Goal: Find specific page/section: Find specific page/section

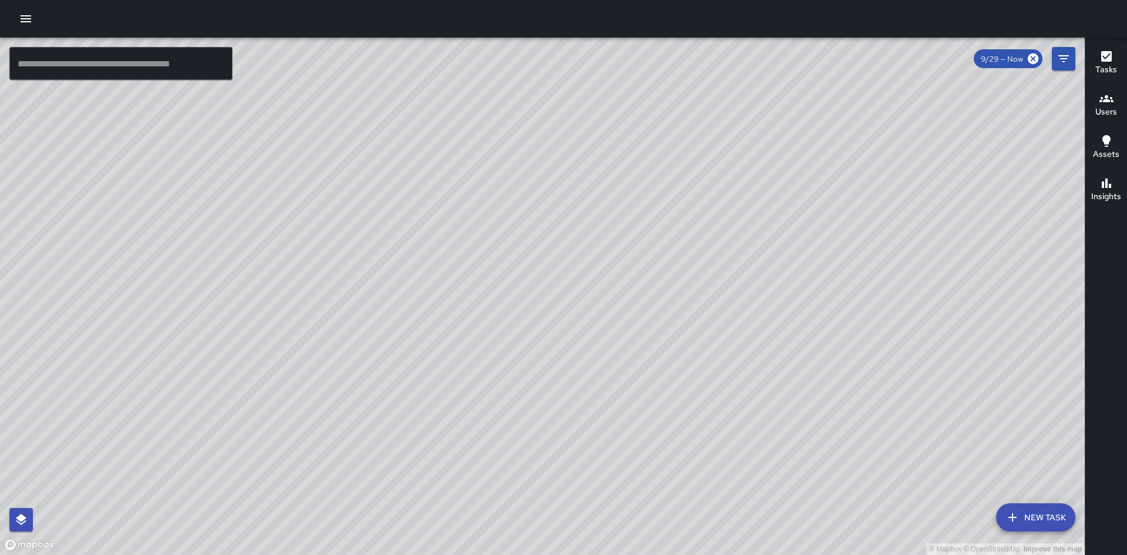
click at [1114, 101] on div "Users" at bounding box center [1106, 105] width 22 height 27
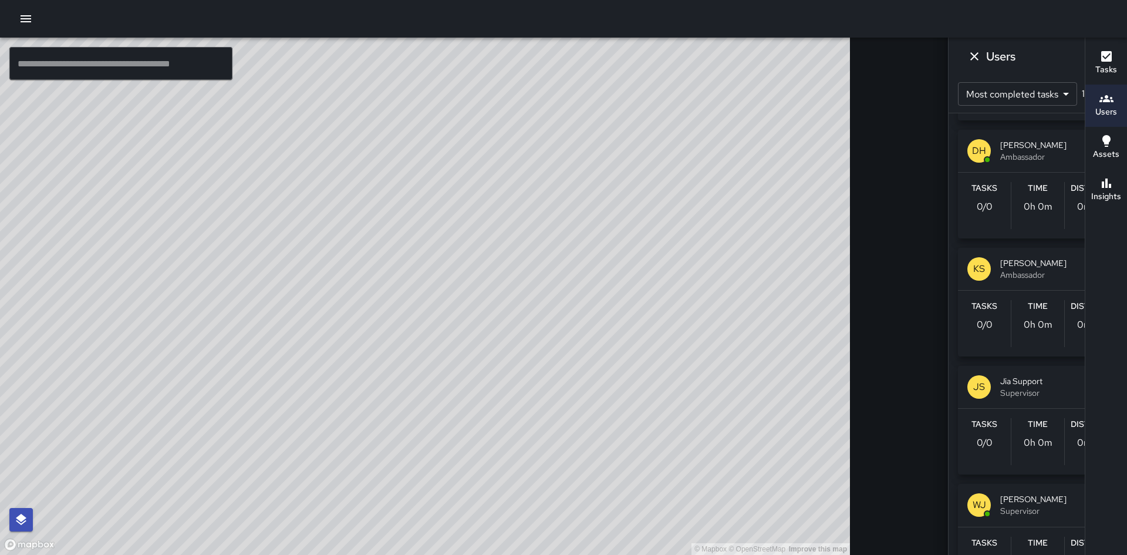
scroll to position [1468, 0]
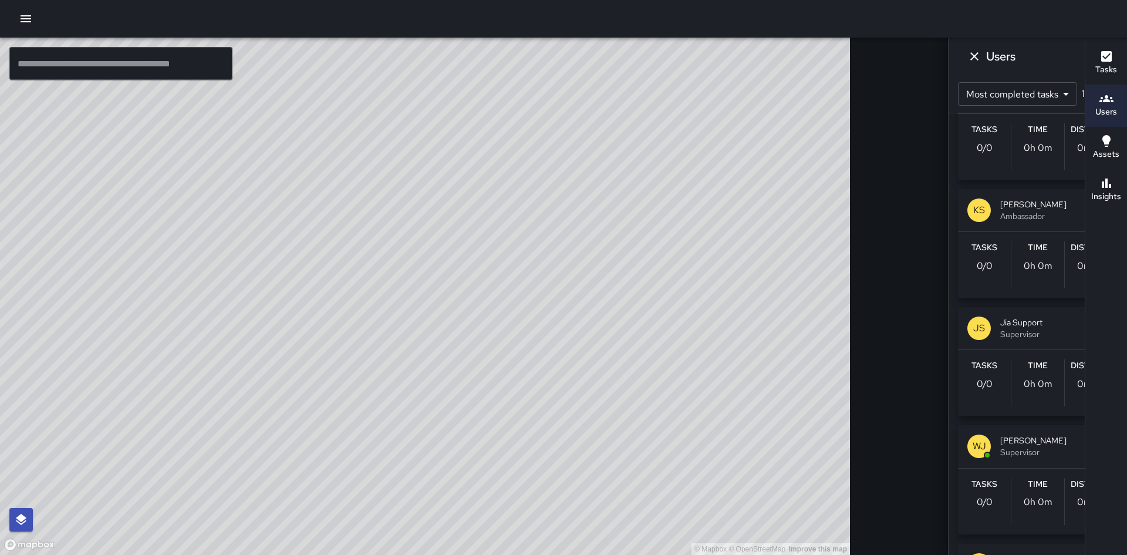
click at [1000, 202] on span "[PERSON_NAME]" at bounding box center [1054, 204] width 108 height 12
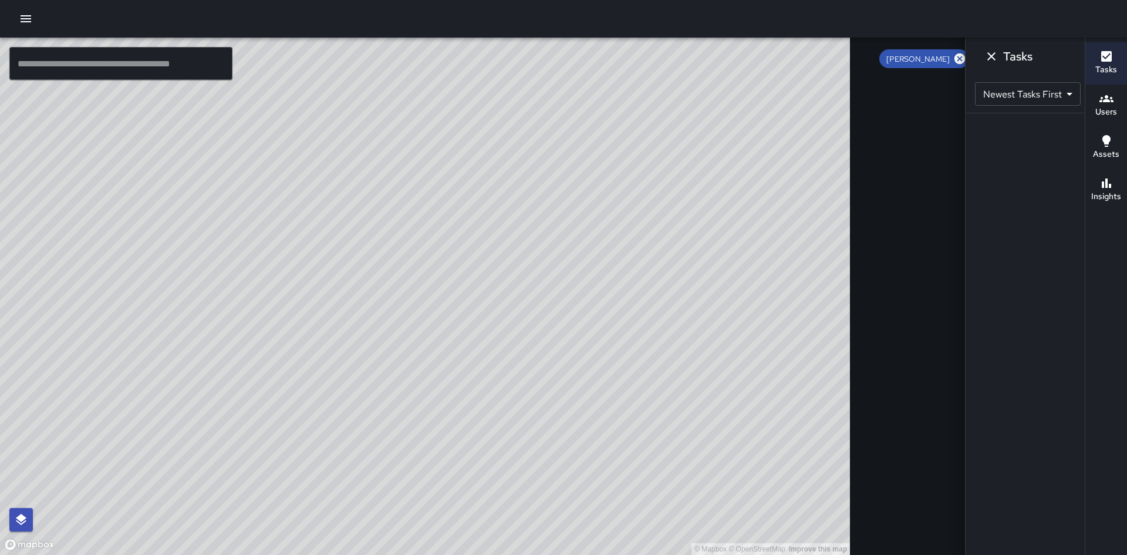
scroll to position [0, 0]
click at [1058, 55] on icon "Filters" at bounding box center [1063, 58] width 11 height 7
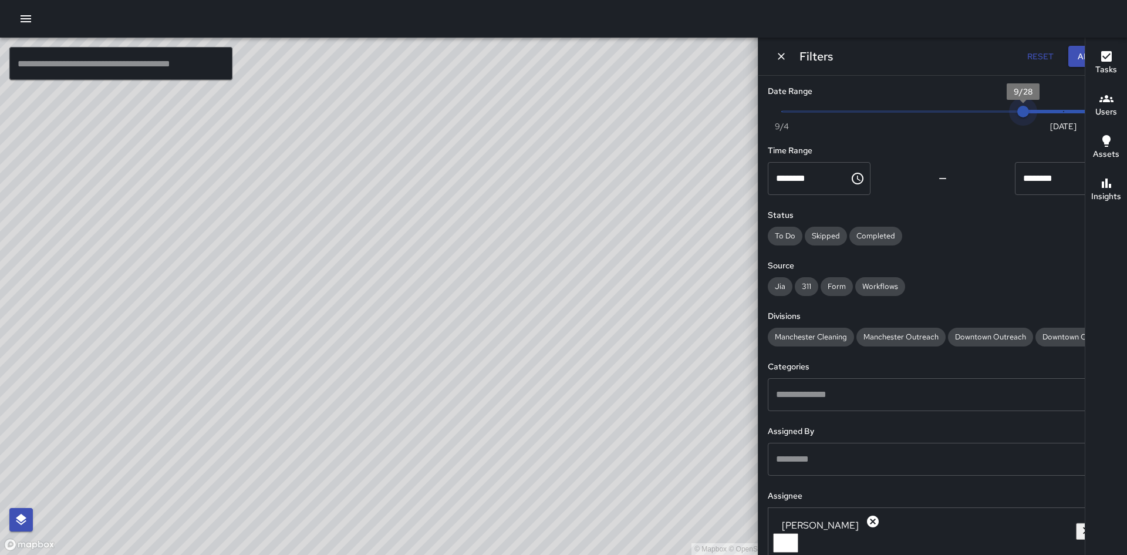
type input "*"
drag, startPoint x: 1028, startPoint y: 112, endPoint x: 995, endPoint y: 110, distance: 32.9
click at [989, 110] on span "9/27" at bounding box center [983, 112] width 12 height 12
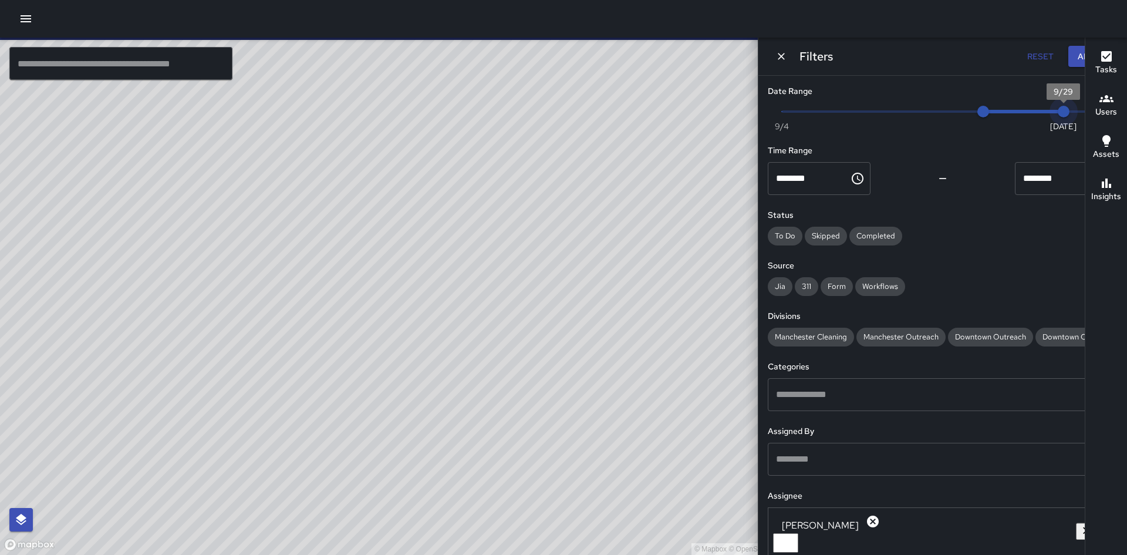
type input "*"
drag, startPoint x: 1046, startPoint y: 109, endPoint x: 997, endPoint y: 109, distance: 48.1
click at [1017, 109] on span "9/28" at bounding box center [1023, 112] width 12 height 12
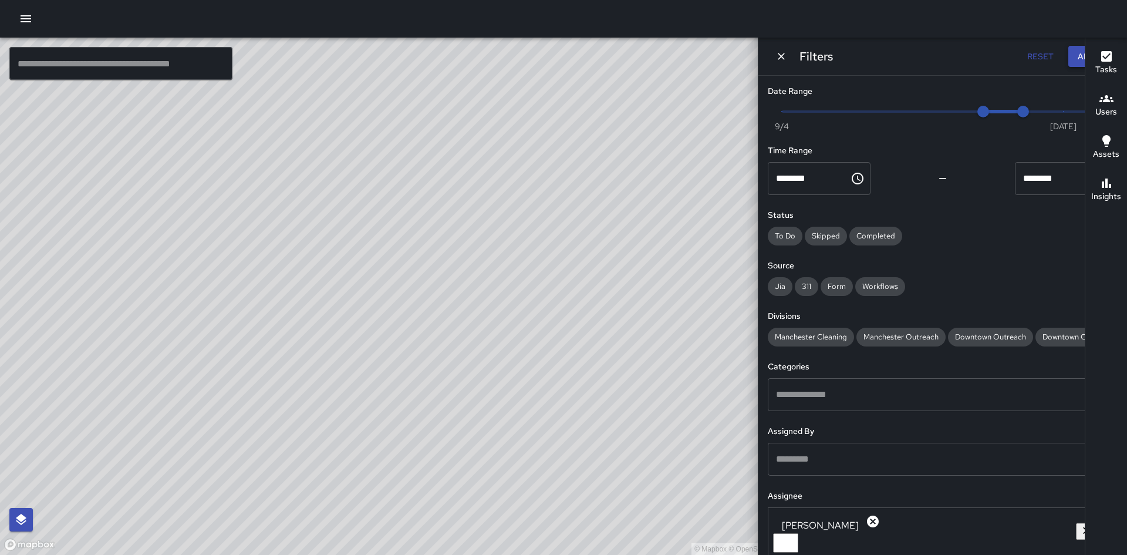
click at [1068, 56] on button "Apply" at bounding box center [1090, 57] width 45 height 22
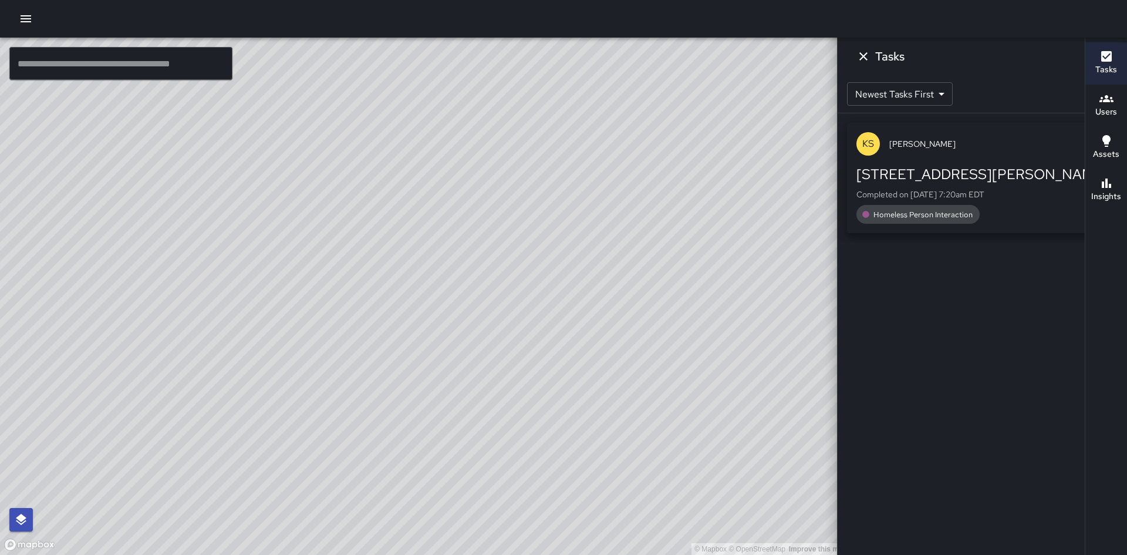
drag, startPoint x: 586, startPoint y: 423, endPoint x: 626, endPoint y: 214, distance: 212.2
click at [626, 214] on div "© Mapbox © OpenStreetMap Improve this map" at bounding box center [425, 296] width 850 height 517
drag, startPoint x: 697, startPoint y: 244, endPoint x: 484, endPoint y: 298, distance: 220.4
click at [484, 298] on div "© Mapbox © OpenStreetMap Improve this map" at bounding box center [425, 296] width 850 height 517
click at [1058, 59] on icon "Filters" at bounding box center [1063, 58] width 11 height 7
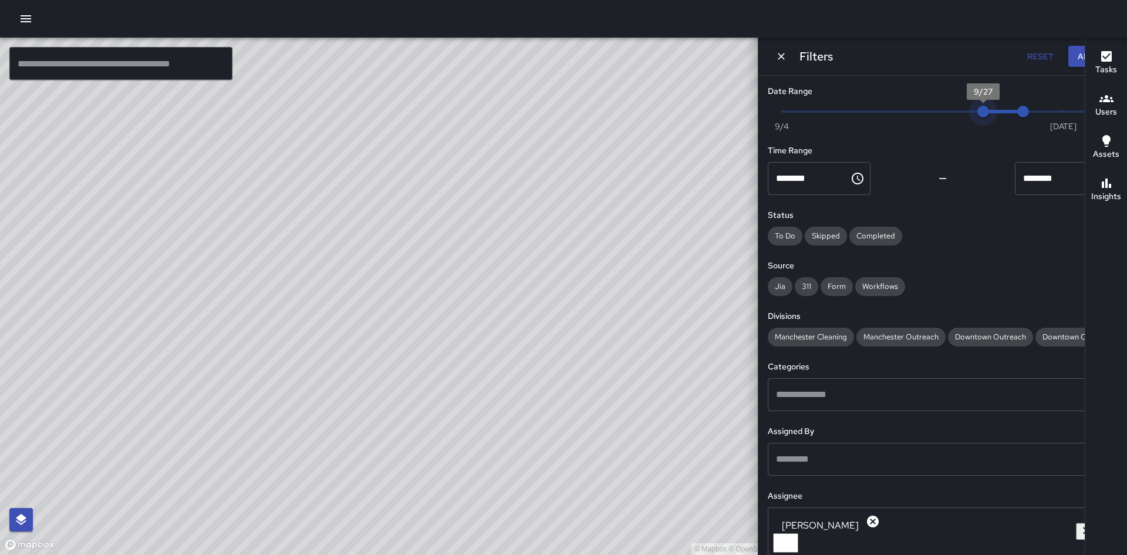
type input "*"
drag, startPoint x: 983, startPoint y: 111, endPoint x: 972, endPoint y: 111, distance: 11.2
click at [949, 111] on span "9/26" at bounding box center [943, 112] width 12 height 12
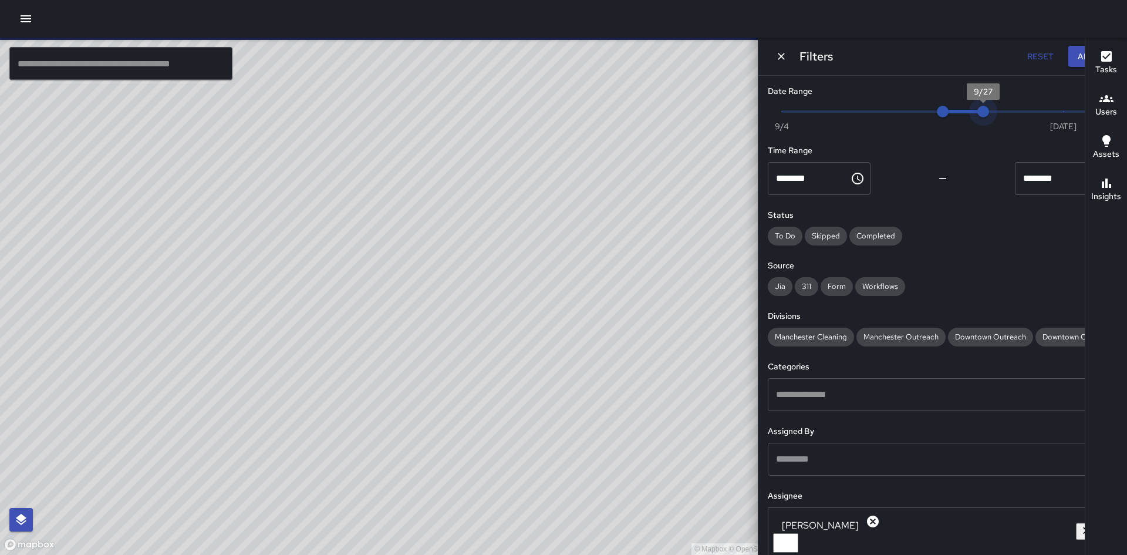
drag, startPoint x: 1010, startPoint y: 114, endPoint x: 989, endPoint y: 114, distance: 20.5
click at [989, 114] on span "9/27" at bounding box center [983, 112] width 12 height 12
click at [1068, 56] on button "Apply" at bounding box center [1090, 57] width 45 height 22
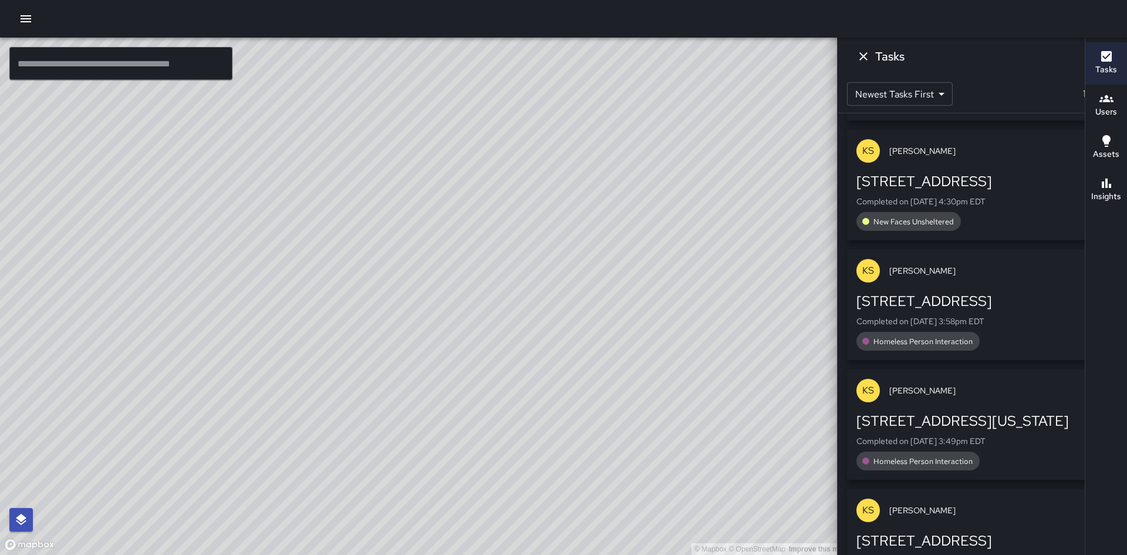
scroll to position [167, 0]
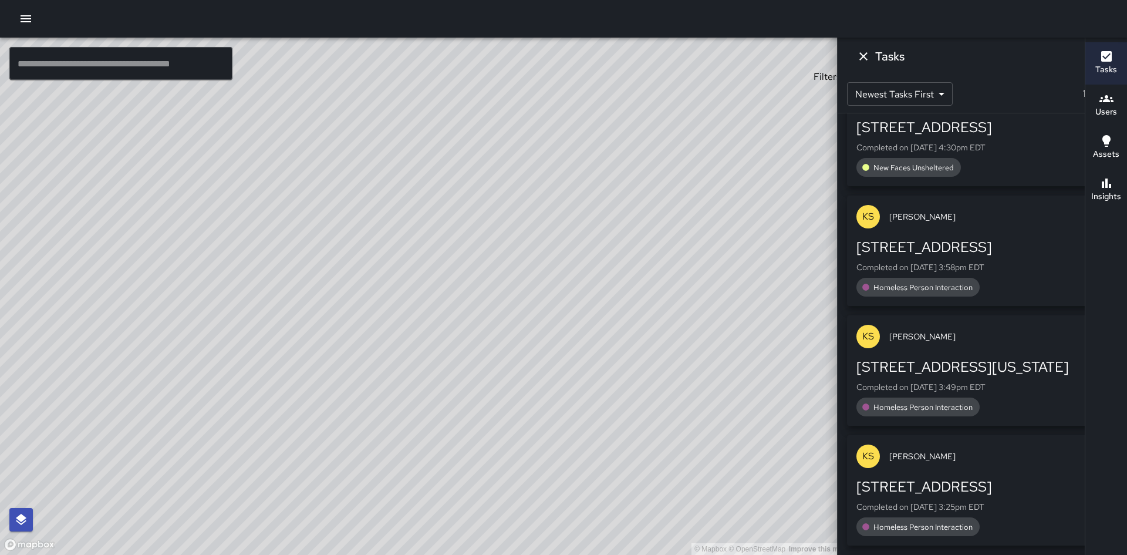
click at [1057, 63] on icon "Filters" at bounding box center [1064, 59] width 14 height 14
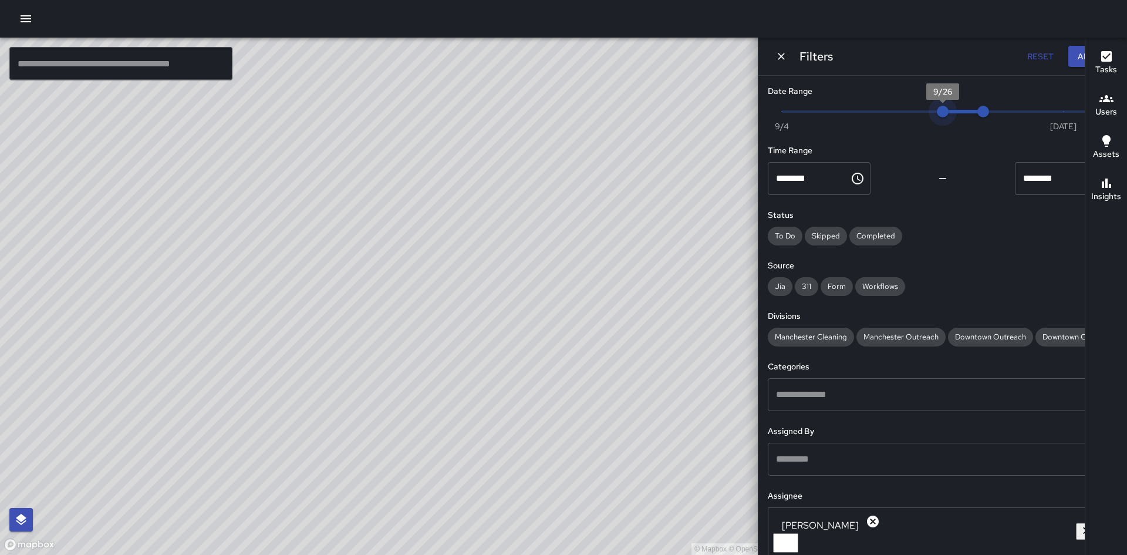
drag, startPoint x: 965, startPoint y: 114, endPoint x: 985, endPoint y: 114, distance: 20.0
click at [985, 114] on span "Now [DATE] 9/26 9/27" at bounding box center [943, 112] width 322 height 18
type input "*"
drag, startPoint x: 985, startPoint y: 114, endPoint x: 999, endPoint y: 114, distance: 14.7
click at [1017, 114] on span "9/28" at bounding box center [1023, 112] width 12 height 12
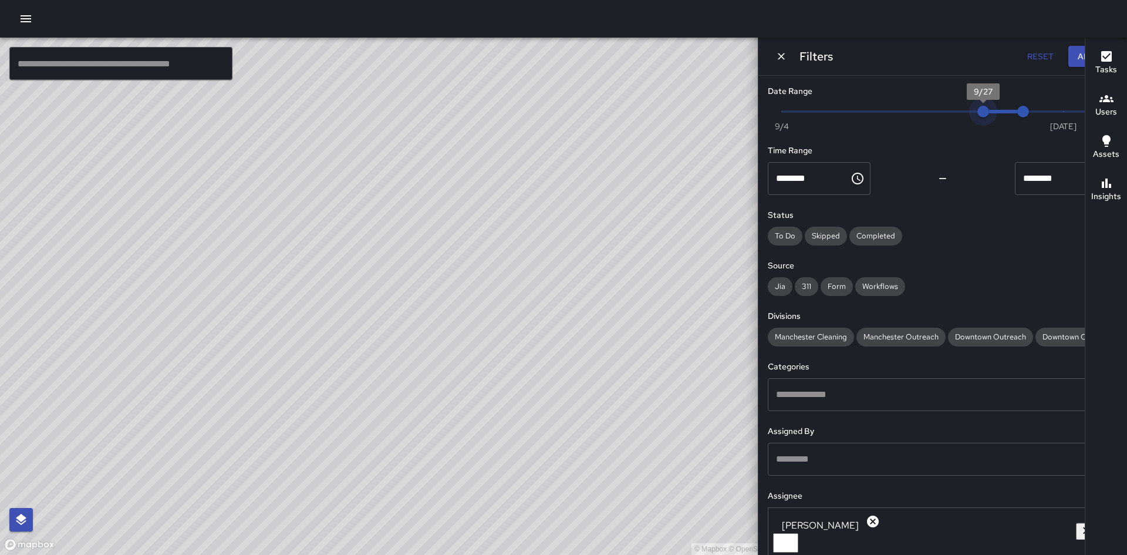
drag, startPoint x: 965, startPoint y: 112, endPoint x: 982, endPoint y: 112, distance: 16.4
click at [982, 112] on span "9/27" at bounding box center [983, 112] width 12 height 12
drag, startPoint x: 641, startPoint y: 172, endPoint x: 533, endPoint y: 334, distance: 194.7
click at [533, 334] on div "© Mapbox © OpenStreetMap Improve this map" at bounding box center [425, 296] width 850 height 517
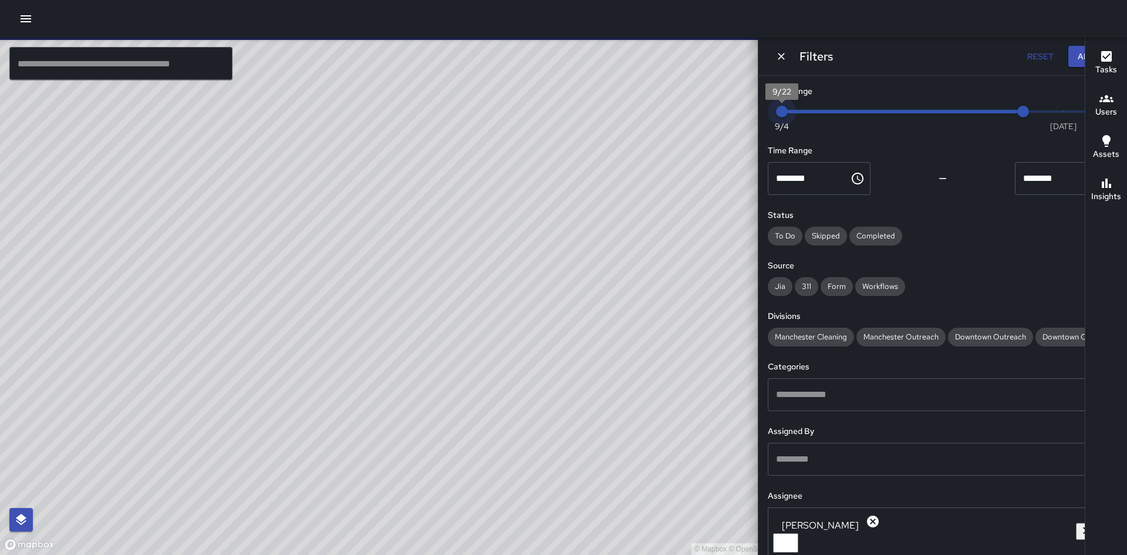
drag, startPoint x: 983, startPoint y: 112, endPoint x: 868, endPoint y: 121, distance: 116.0
click at [788, 117] on span "9/22" at bounding box center [782, 112] width 12 height 12
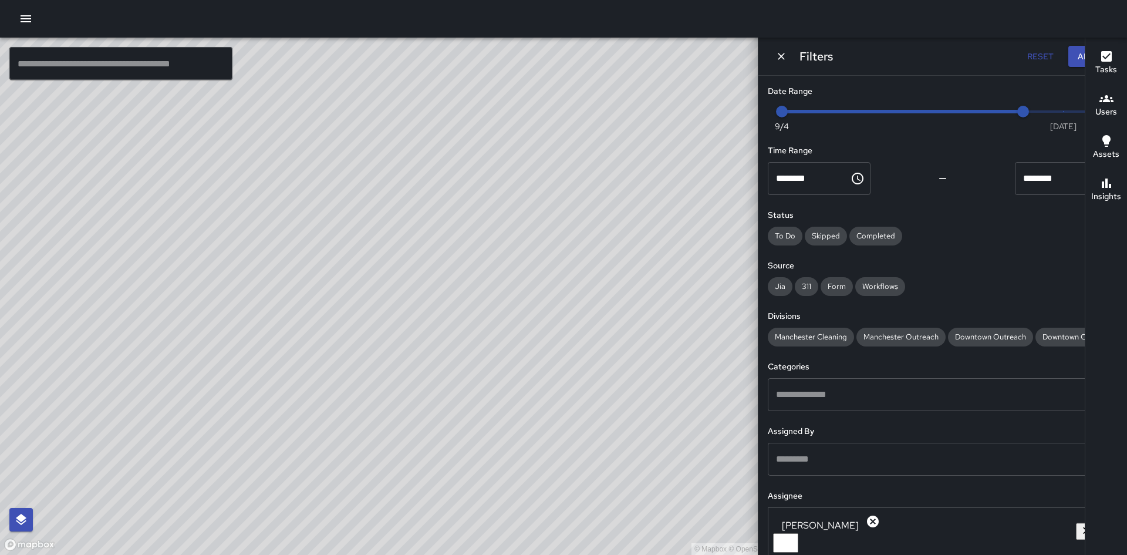
scroll to position [59, 0]
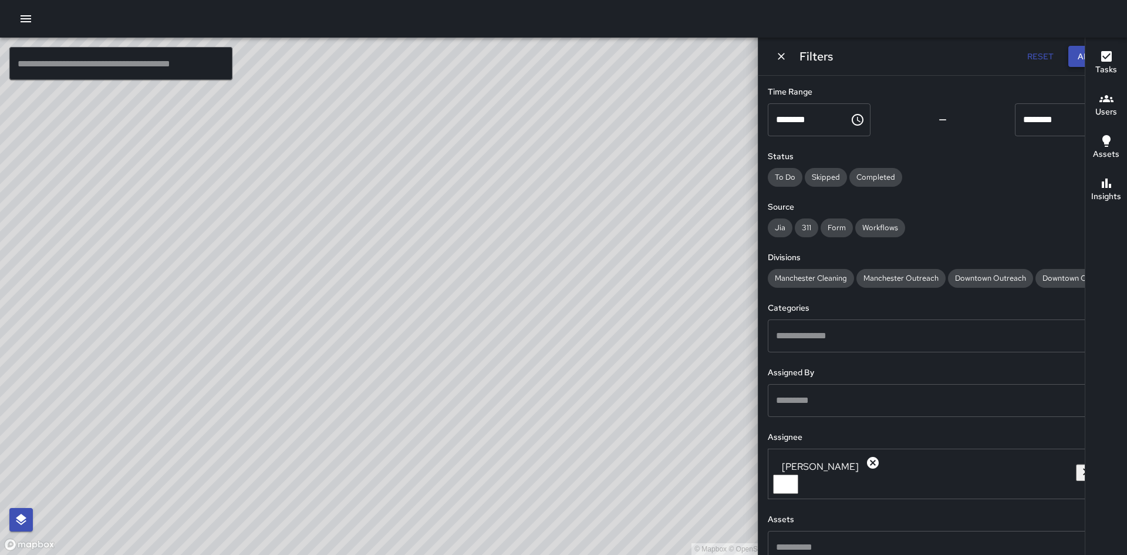
click at [1068, 56] on button "Apply" at bounding box center [1090, 57] width 45 height 22
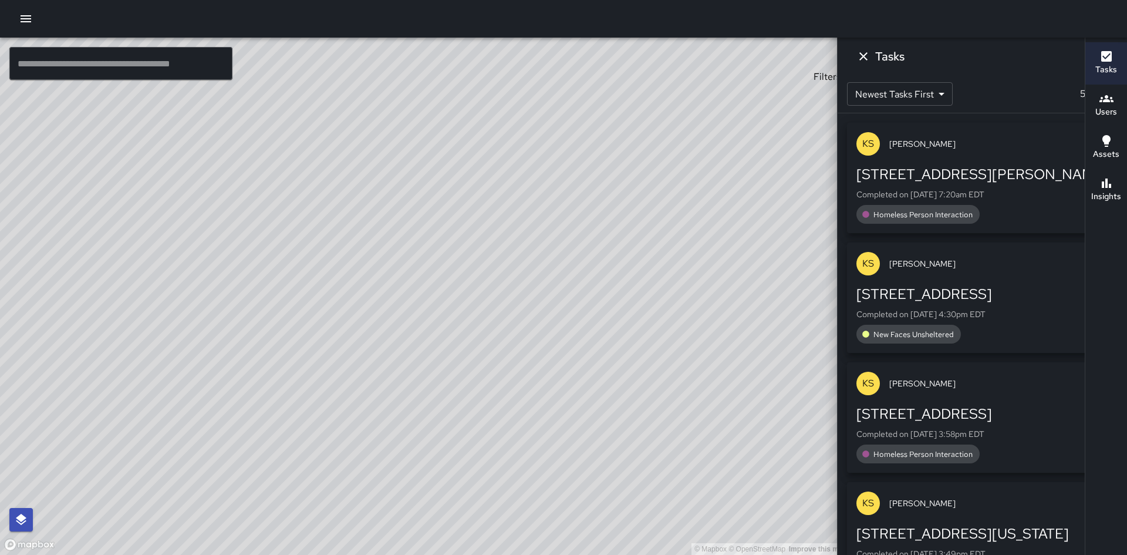
click at [1057, 59] on icon "Filters" at bounding box center [1064, 59] width 14 height 14
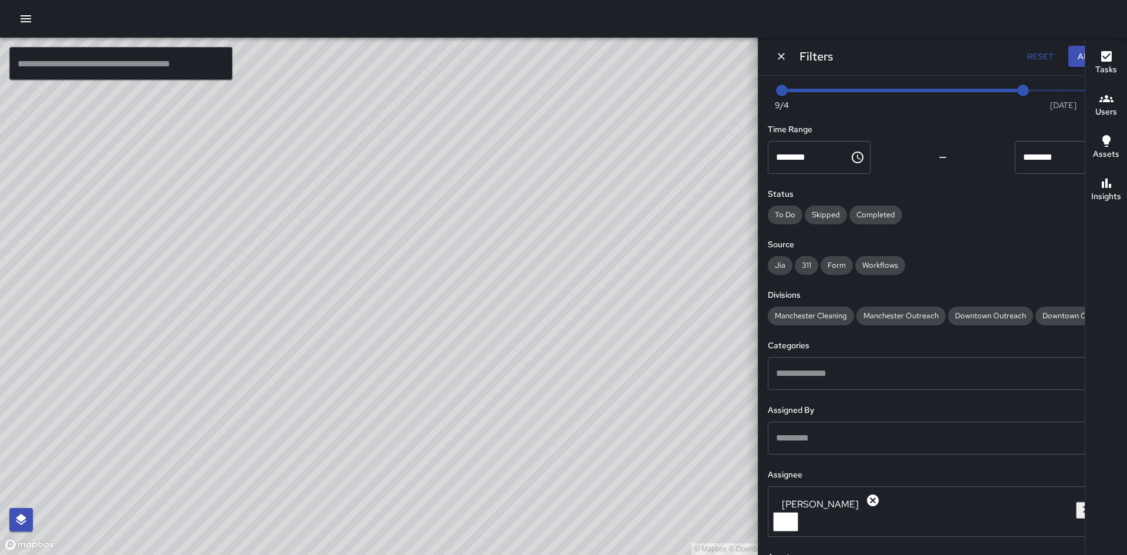
scroll to position [0, 0]
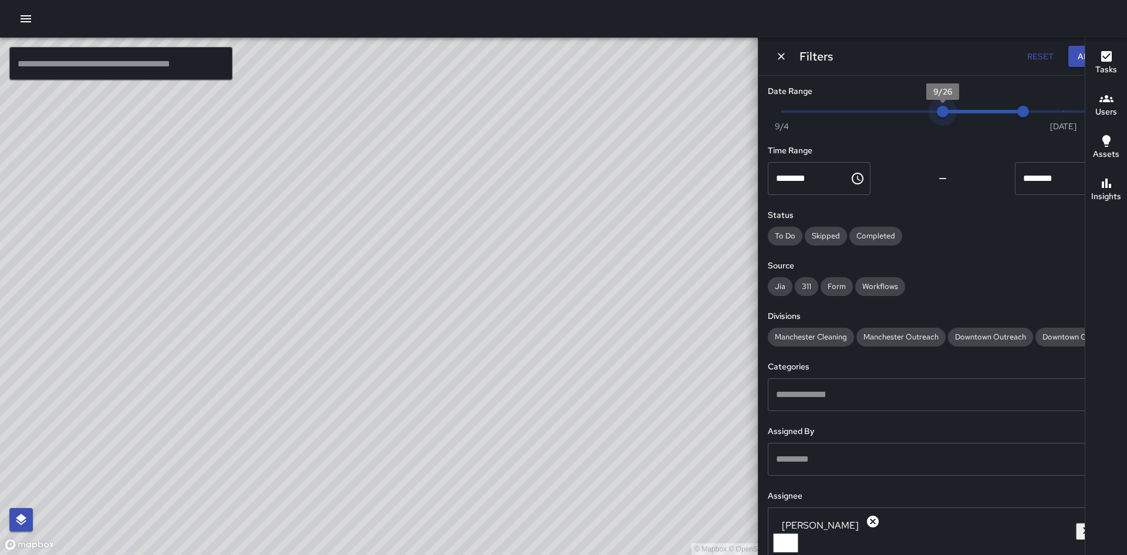
type input "*"
drag, startPoint x: 871, startPoint y: 113, endPoint x: 987, endPoint y: 112, distance: 116.3
click at [987, 112] on span "9/27" at bounding box center [983, 112] width 12 height 12
